Goal: Transaction & Acquisition: Purchase product/service

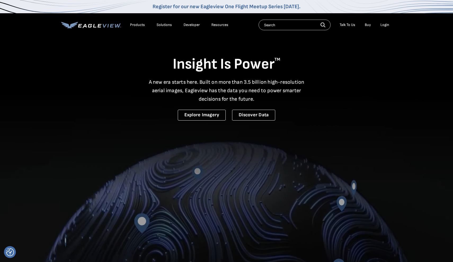
click at [386, 26] on div "Login" at bounding box center [384, 25] width 9 height 5
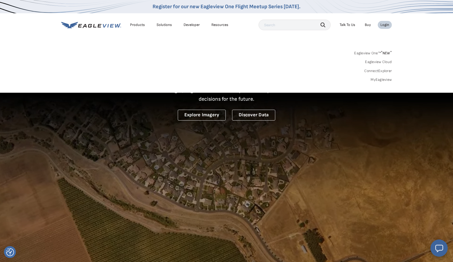
click at [384, 25] on div "Login" at bounding box center [384, 25] width 9 height 5
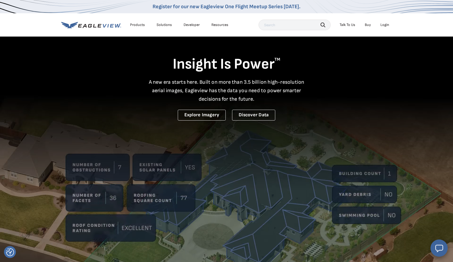
click at [384, 25] on div "Login" at bounding box center [384, 25] width 9 height 5
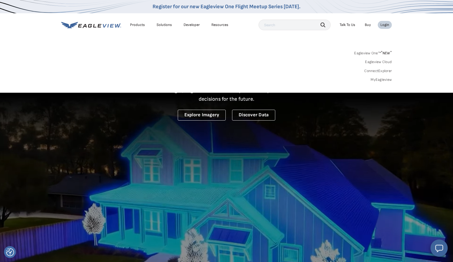
click at [384, 25] on div "Login" at bounding box center [384, 25] width 9 height 5
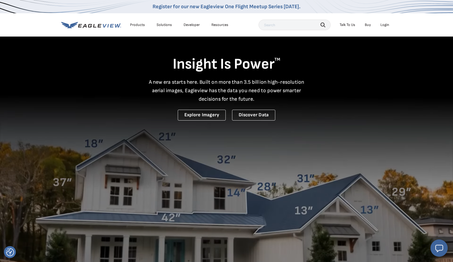
click at [384, 25] on div "Login" at bounding box center [384, 25] width 9 height 5
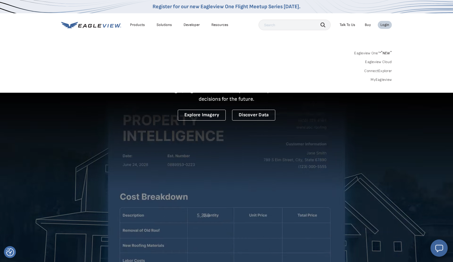
click at [380, 77] on div "Eagleview One™ * NEW * Eagleview Cloud ConnectExplorer MyEagleview" at bounding box center [226, 65] width 331 height 33
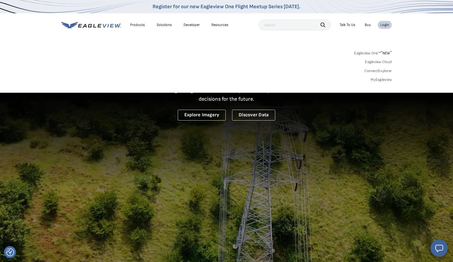
click at [380, 80] on link "MyEagleview" at bounding box center [381, 79] width 21 height 5
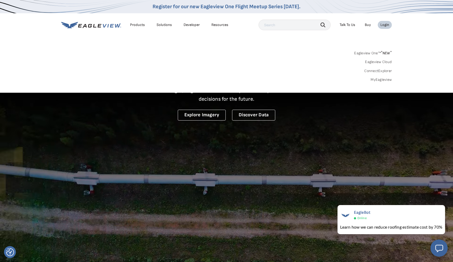
click at [382, 78] on link "MyEagleview" at bounding box center [381, 79] width 21 height 5
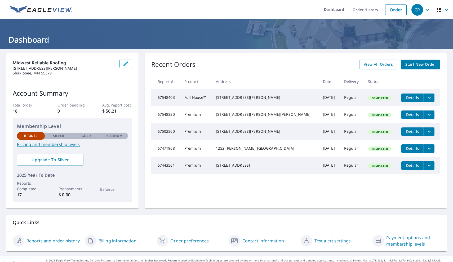
click at [435, 65] on span "Start New Order" at bounding box center [420, 64] width 31 height 7
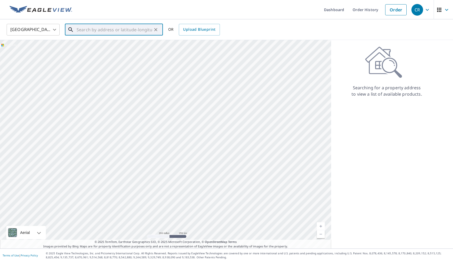
click at [116, 32] on input "text" at bounding box center [115, 29] width 76 height 15
click at [104, 48] on div "1858 Evergreen Draw [GEOGRAPHIC_DATA][PERSON_NAME]" at bounding box center [117, 48] width 83 height 12
type input "1858 Evergreen Draw [GEOGRAPHIC_DATA][PERSON_NAME]"
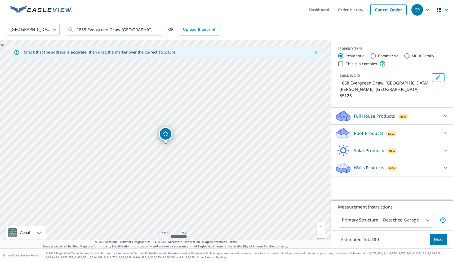
click at [166, 149] on div "1858 Evergreen Draw [GEOGRAPHIC_DATA][PERSON_NAME]" at bounding box center [165, 144] width 331 height 209
click at [367, 130] on p "Roof Products" at bounding box center [368, 133] width 29 height 6
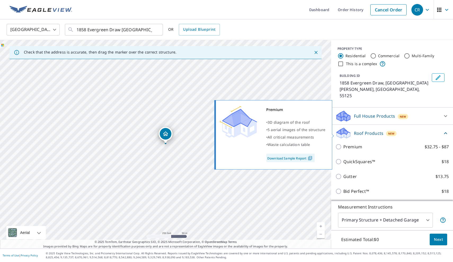
click at [340, 144] on input "Premium $32.75 - $87" at bounding box center [339, 147] width 8 height 6
checkbox input "true"
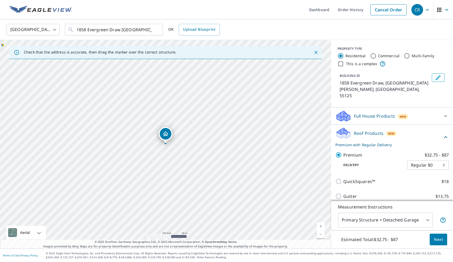
click at [437, 239] on span "Next" at bounding box center [438, 239] width 9 height 7
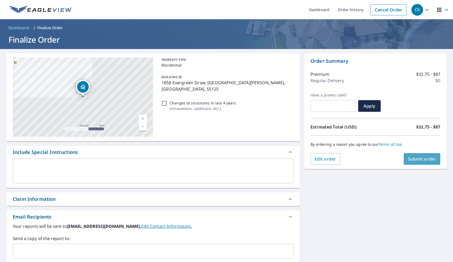
click at [423, 159] on span "Submit order" at bounding box center [422, 159] width 28 height 6
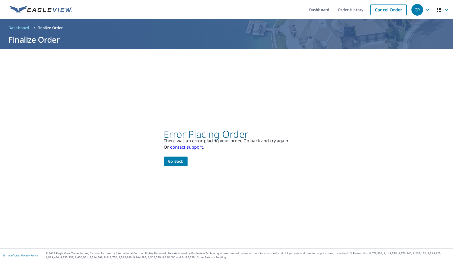
click at [183, 162] on span "Go back" at bounding box center [175, 161] width 15 height 7
click at [182, 160] on span "Go back" at bounding box center [175, 161] width 15 height 7
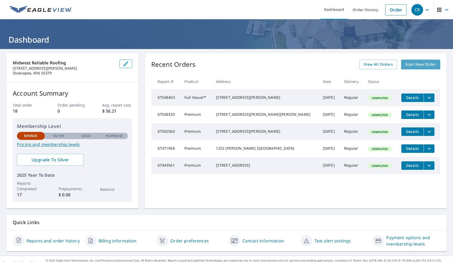
click at [411, 64] on span "Start New Order" at bounding box center [420, 64] width 31 height 7
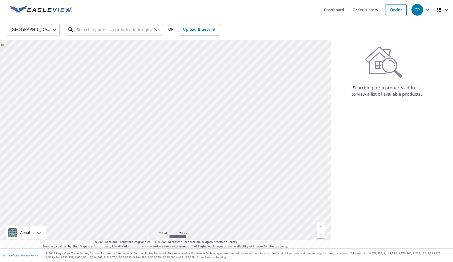
click at [122, 31] on input "text" at bounding box center [115, 29] width 76 height 15
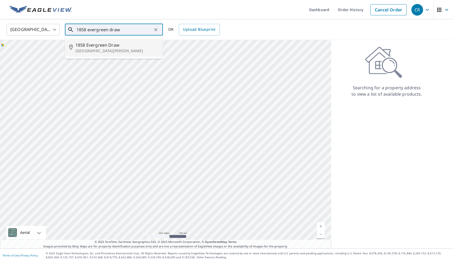
click at [107, 49] on p "[GEOGRAPHIC_DATA][PERSON_NAME]" at bounding box center [117, 50] width 83 height 5
type input "1858 Evergreen Draw [GEOGRAPHIC_DATA][PERSON_NAME]"
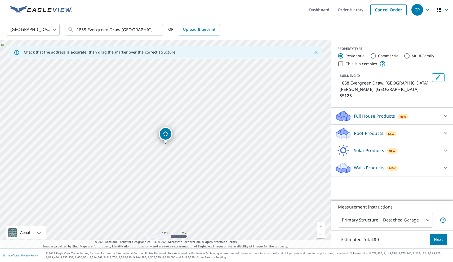
click at [378, 127] on div "Roof Products New" at bounding box center [387, 133] width 104 height 12
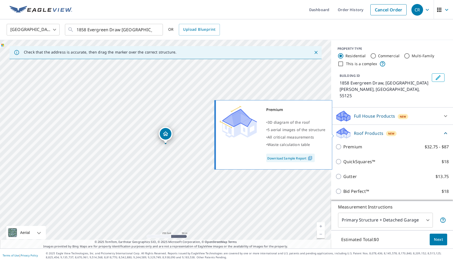
click at [339, 144] on input "Premium $32.75 - $87" at bounding box center [339, 147] width 8 height 6
checkbox input "true"
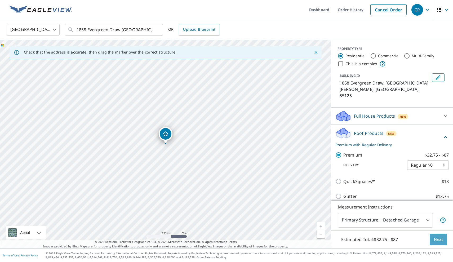
click at [444, 243] on button "Next" at bounding box center [438, 240] width 17 height 12
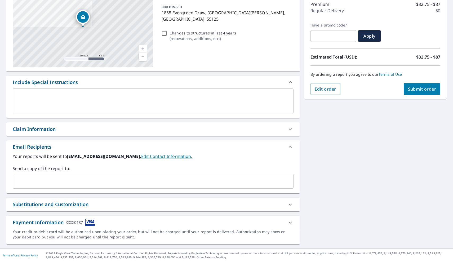
scroll to position [70, 0]
click at [426, 86] on button "Submit order" at bounding box center [422, 89] width 37 height 12
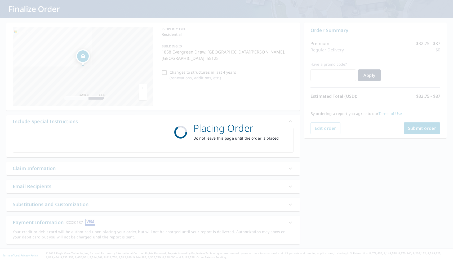
scroll to position [31, 0]
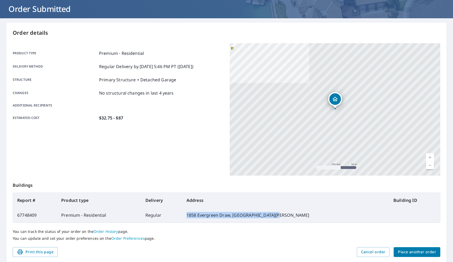
drag, startPoint x: 299, startPoint y: 216, endPoint x: 212, endPoint y: 214, distance: 87.2
click at [212, 214] on td "1858 Evergreen Draw, Saint Paul MN 55125" at bounding box center [285, 215] width 207 height 15
copy td "1858 Evergreen Draw, Saint Paul MN 55125"
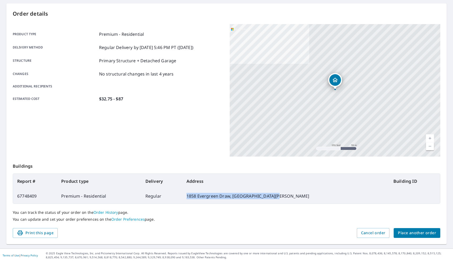
scroll to position [50, 0]
click at [411, 234] on span "Place another order" at bounding box center [417, 233] width 38 height 7
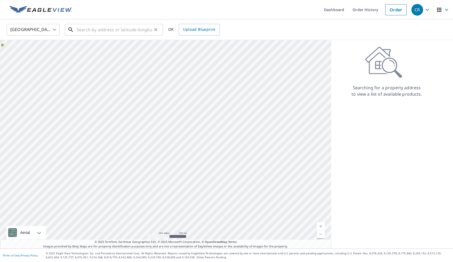
click at [102, 32] on input "text" at bounding box center [115, 29] width 76 height 15
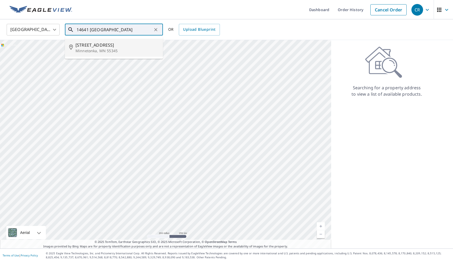
click at [99, 47] on span "14641 Crestview Ln" at bounding box center [117, 45] width 83 height 6
type input "14641 Crestview Ln Minnetonka, MN 55345"
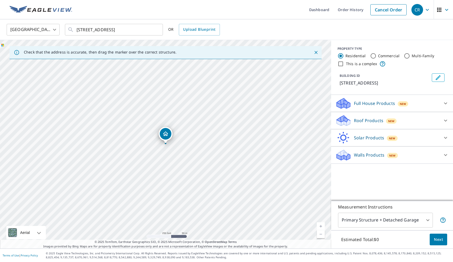
click at [388, 118] on div "New" at bounding box center [391, 120] width 11 height 6
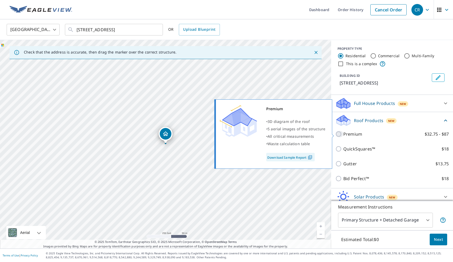
click at [339, 136] on input "Premium $32.75 - $87" at bounding box center [339, 134] width 8 height 6
checkbox input "true"
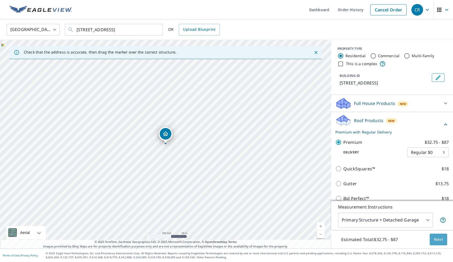
click at [442, 241] on span "Next" at bounding box center [438, 239] width 9 height 7
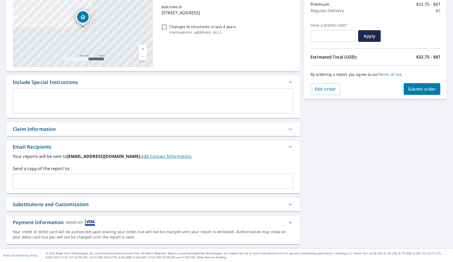
scroll to position [70, 0]
click at [427, 89] on span "Submit order" at bounding box center [422, 89] width 28 height 6
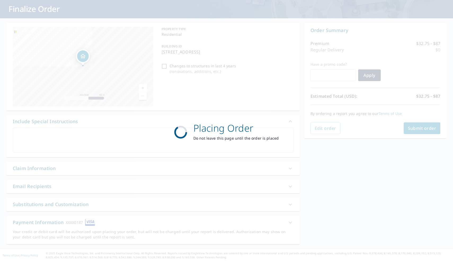
scroll to position [31, 0]
